Goal: Task Accomplishment & Management: Manage account settings

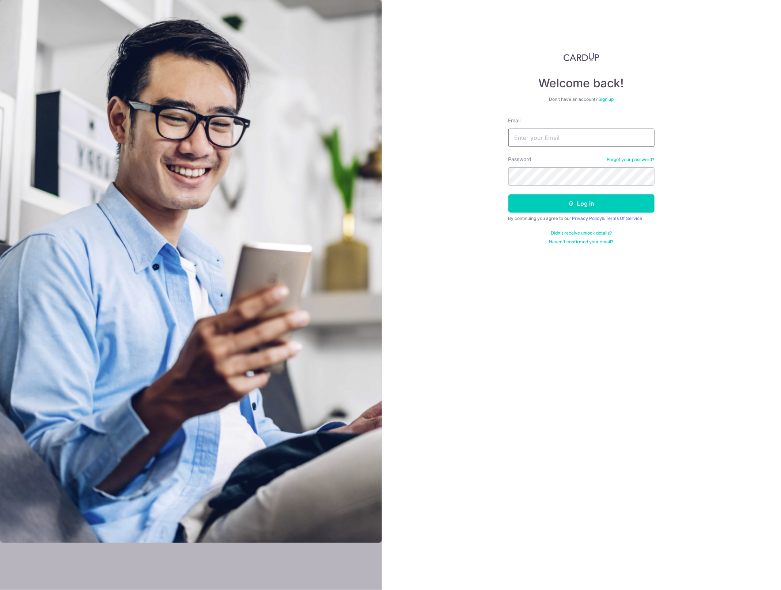
type input "Xcelapt@gmail.com"
click at [587, 201] on button "Log in" at bounding box center [581, 203] width 146 height 18
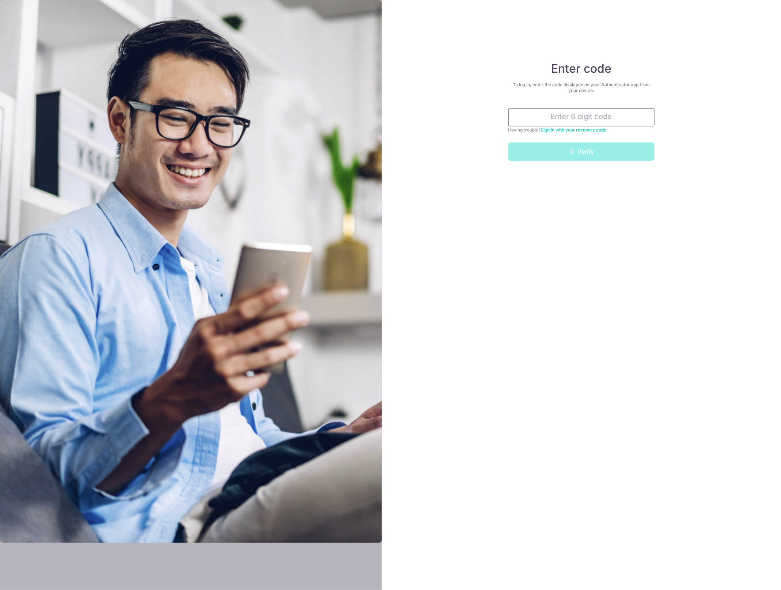
click at [599, 116] on input "text" at bounding box center [581, 117] width 146 height 18
type input "345405"
click at [598, 149] on button "Verify" at bounding box center [581, 152] width 146 height 18
